Goal: Task Accomplishment & Management: Manage account settings

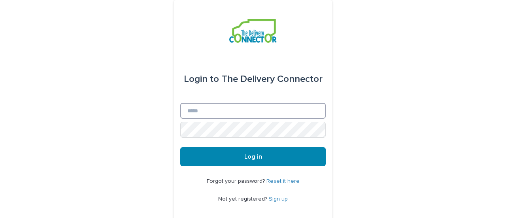
click at [191, 108] on input "Email" at bounding box center [253, 111] width 146 height 16
type input "**********"
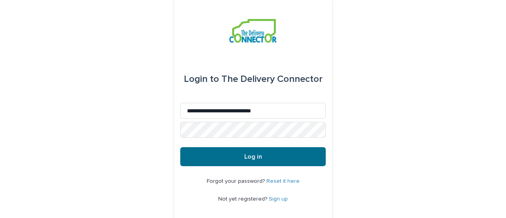
click at [250, 153] on span "Log in" at bounding box center [253, 156] width 18 height 6
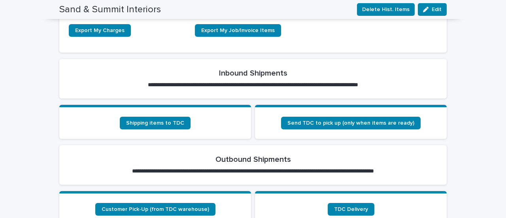
scroll to position [277, 0]
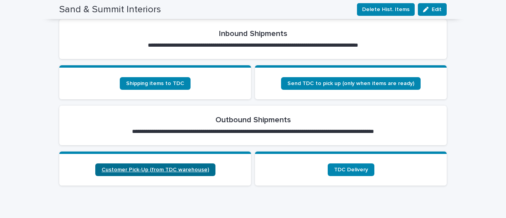
click at [142, 164] on link "Customer Pick-Up (from TDC warehouse)" at bounding box center [155, 169] width 120 height 13
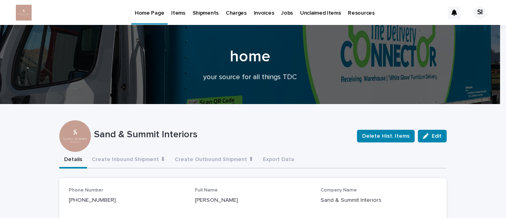
click at [260, 12] on p "Invoices" at bounding box center [264, 8] width 21 height 17
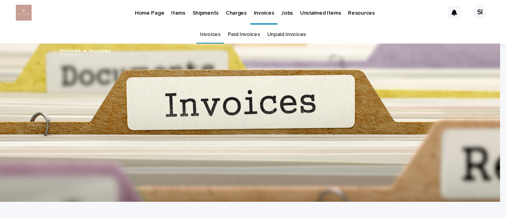
click at [270, 34] on link "Unpaid Invoices" at bounding box center [286, 34] width 39 height 19
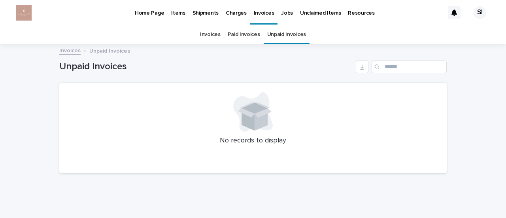
click at [235, 11] on p "Charges" at bounding box center [236, 8] width 21 height 17
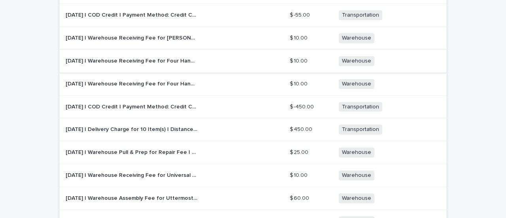
scroll to position [316, 0]
